Goal: Communication & Community: Participate in discussion

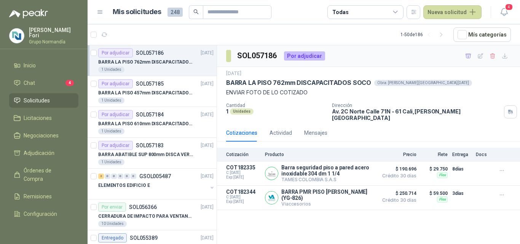
click at [48, 82] on li "Chat 4" at bounding box center [44, 83] width 60 height 8
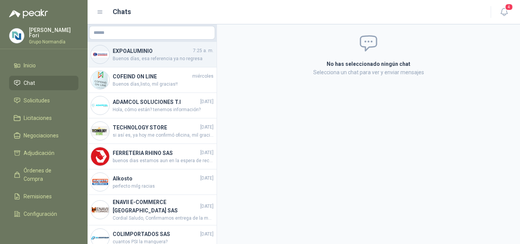
click at [142, 62] on span "Buenos días, esa referencia ya no regresa" at bounding box center [163, 58] width 101 height 7
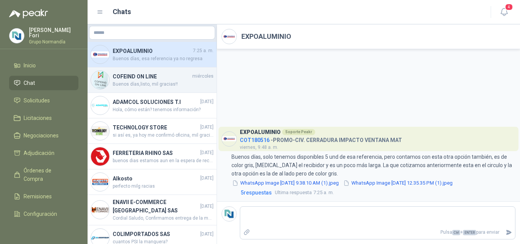
click at [176, 82] on span "Buenos días,listo, mil gracias!!" at bounding box center [163, 84] width 101 height 7
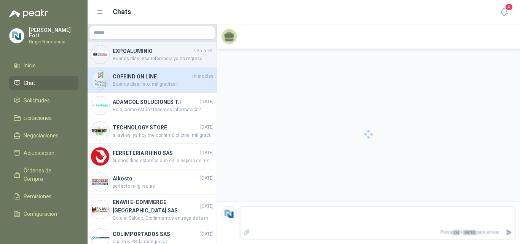
scroll to position [420, 0]
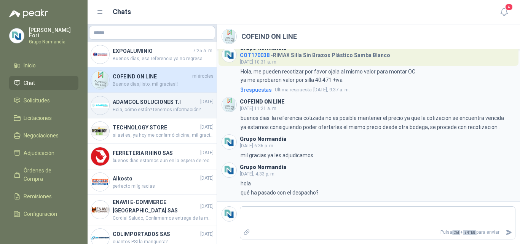
click at [146, 114] on div "ADAMCOL SOLUCIONES T.I [DATE] Hola, cómo están? tenemos información?" at bounding box center [152, 106] width 129 height 26
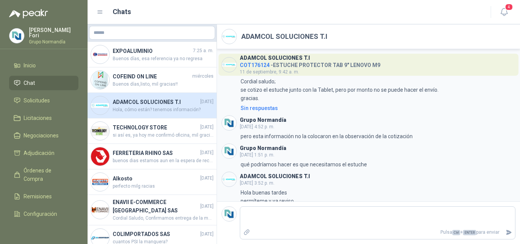
scroll to position [73, 0]
